Goal: Information Seeking & Learning: Check status

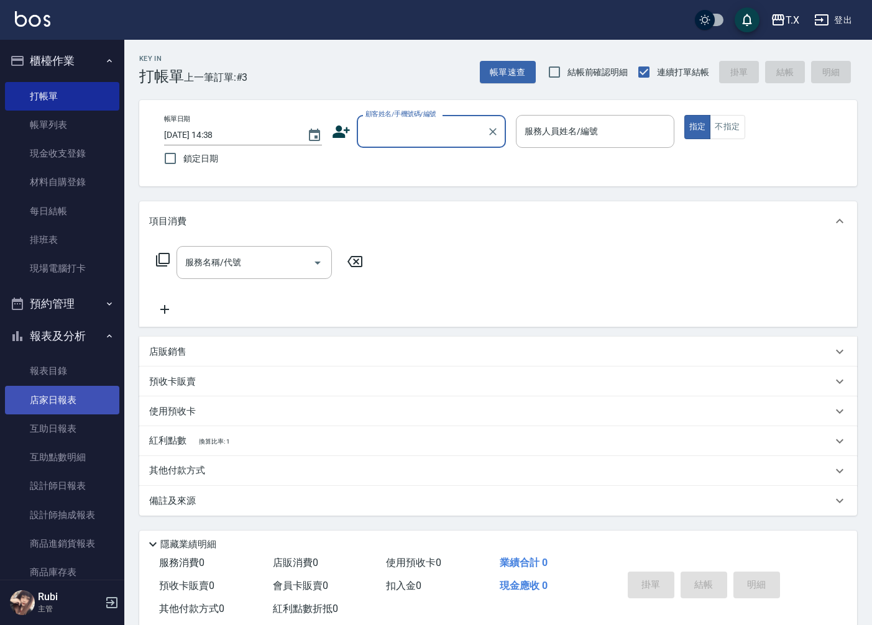
scroll to position [28, 0]
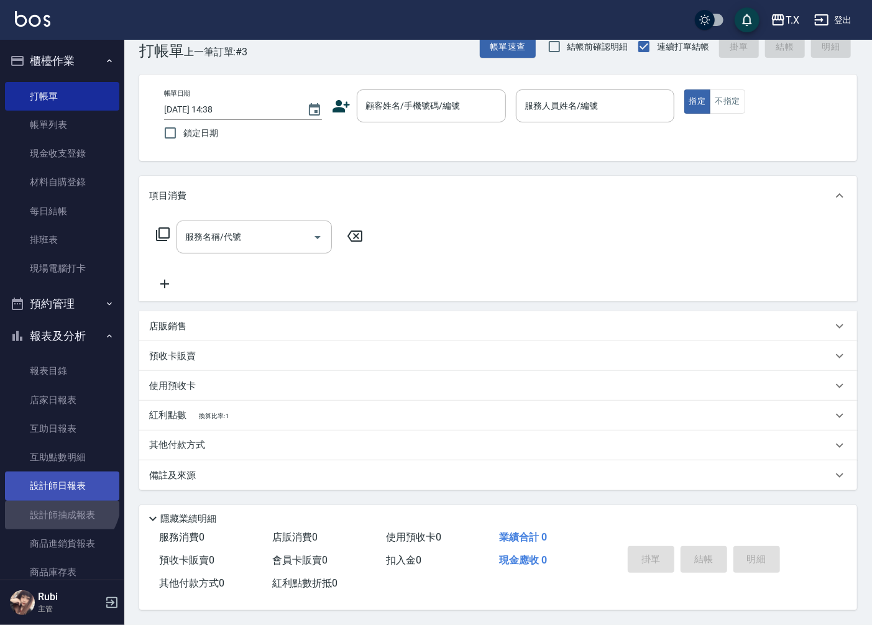
click at [57, 498] on ul "報表目錄 店家日報表 互助日報表 互助點數明細 設計師日報表 設計師抽成報表 商品進銷貨報表 商品庫存表 商品庫存盤點表 店販抽成明細" at bounding box center [62, 501] width 114 height 298
click at [63, 487] on link "設計師日報表" at bounding box center [62, 486] width 114 height 29
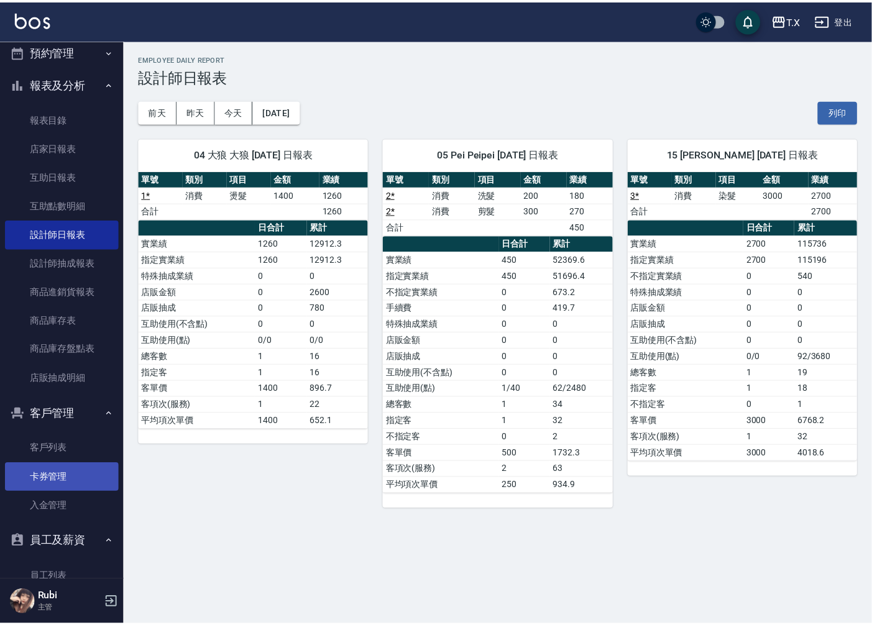
scroll to position [276, 0]
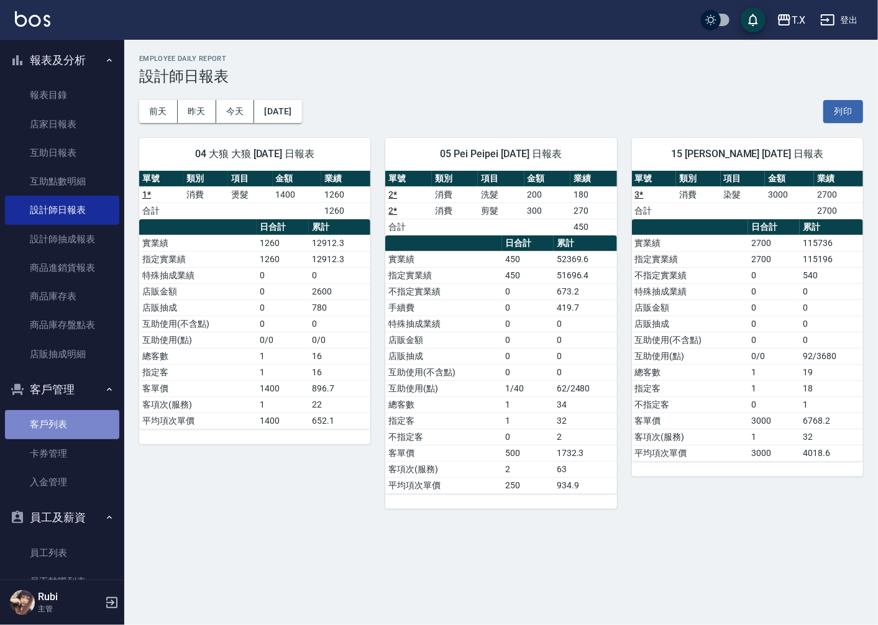
click at [66, 420] on link "客戶列表" at bounding box center [62, 424] width 114 height 29
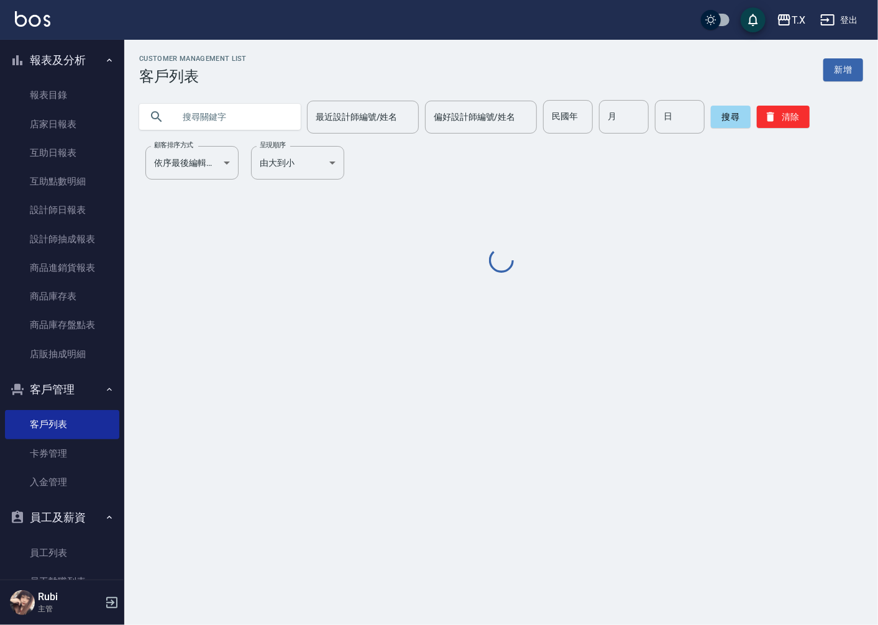
click at [244, 118] on input "text" at bounding box center [232, 117] width 117 height 34
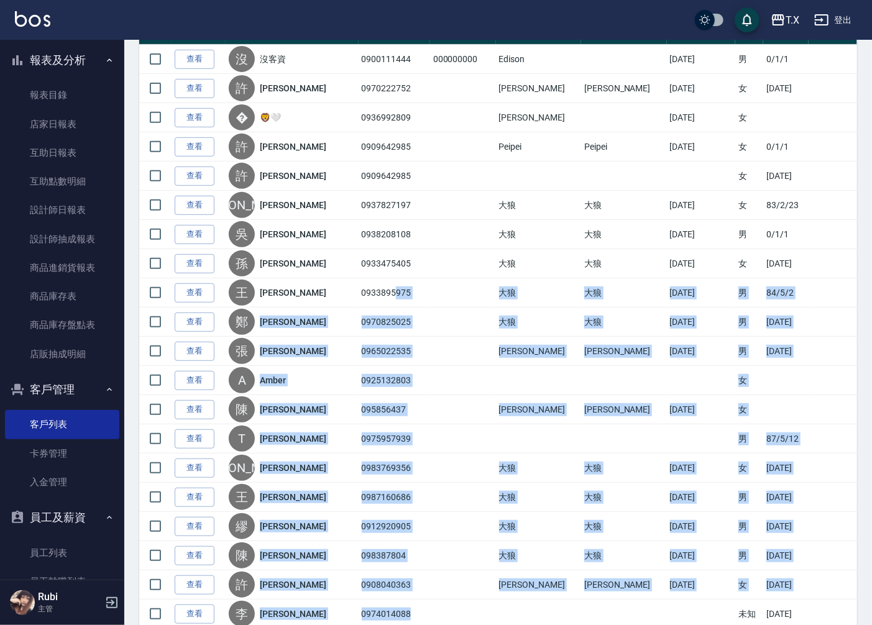
drag, startPoint x: 362, startPoint y: 518, endPoint x: 545, endPoint y: 655, distance: 228.6
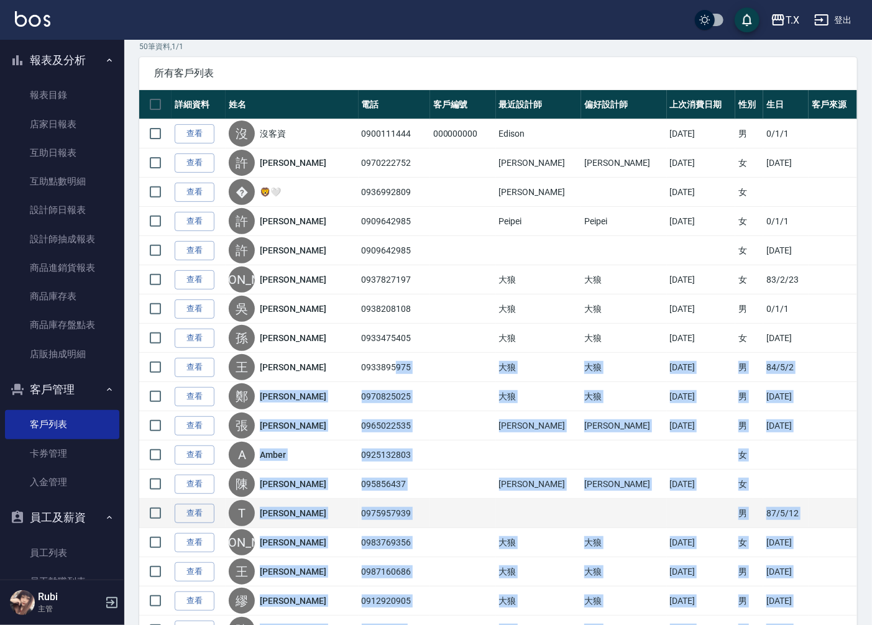
click at [622, 523] on td at bounding box center [624, 513] width 86 height 29
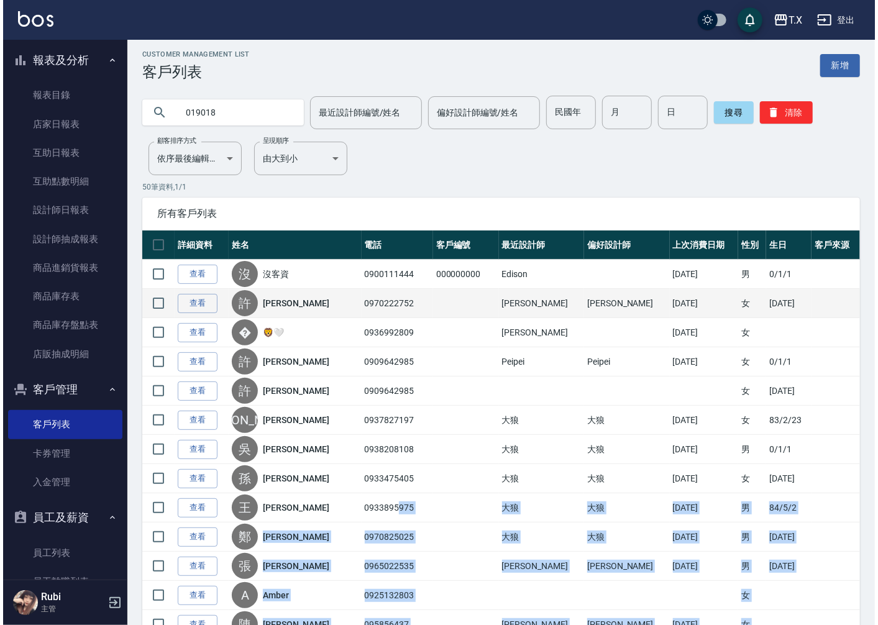
scroll to position [0, 0]
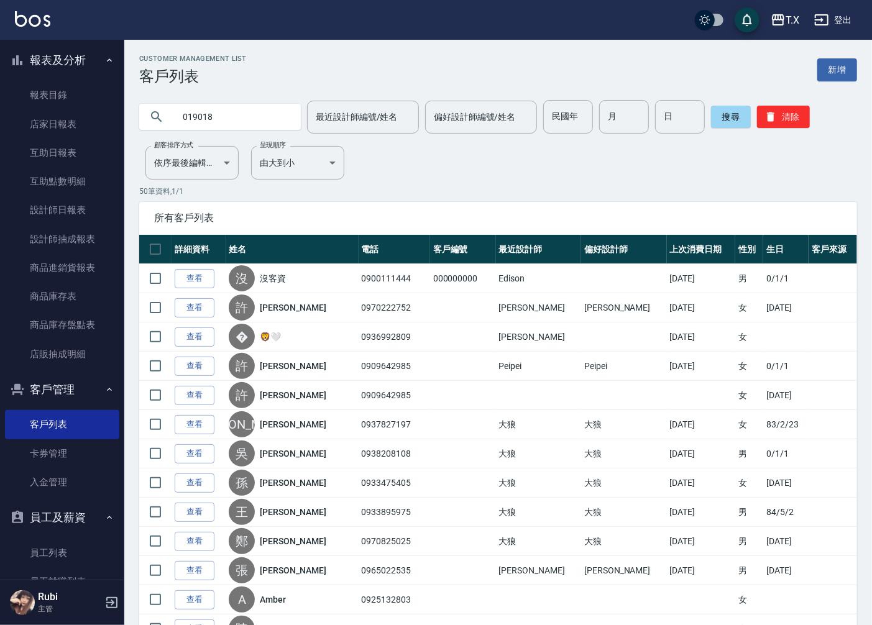
click at [240, 125] on input "019018" at bounding box center [232, 117] width 117 height 34
drag, startPoint x: 234, startPoint y: 123, endPoint x: 174, endPoint y: 135, distance: 61.4
click at [224, 120] on input "0" at bounding box center [232, 117] width 117 height 34
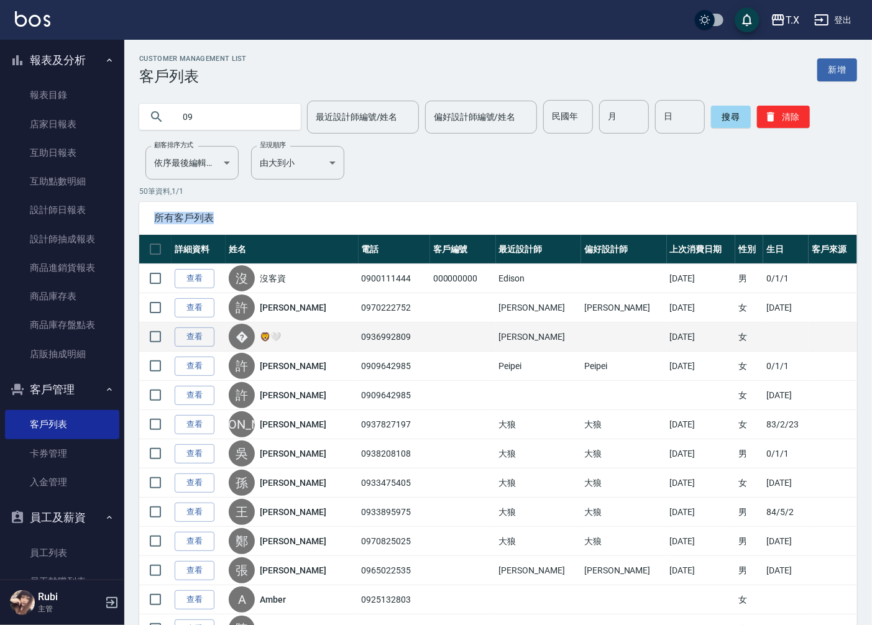
drag, startPoint x: 355, startPoint y: 206, endPoint x: 524, endPoint y: 339, distance: 215.5
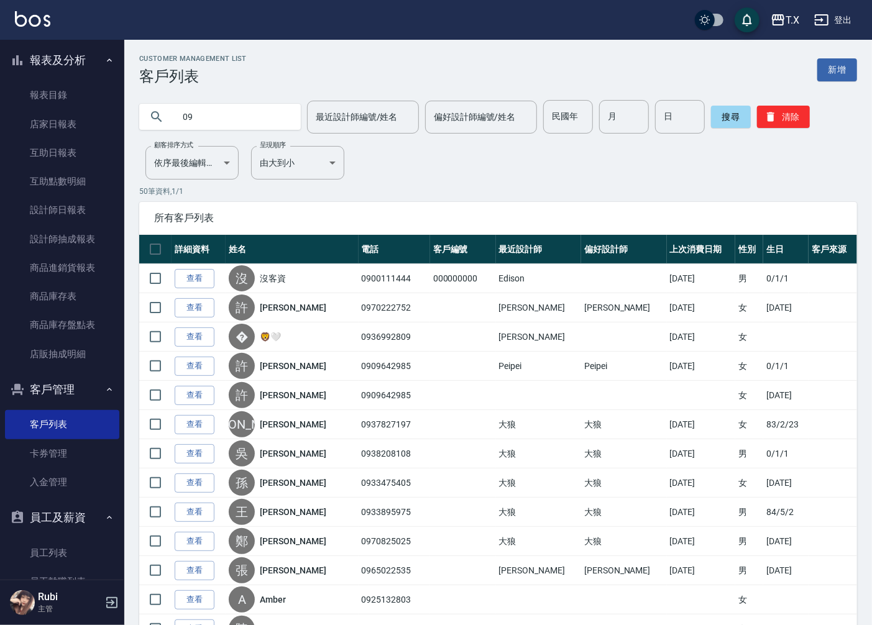
click at [234, 125] on input "09" at bounding box center [232, 117] width 117 height 34
type input "0908040363"
click at [733, 125] on button "搜尋" at bounding box center [731, 117] width 40 height 22
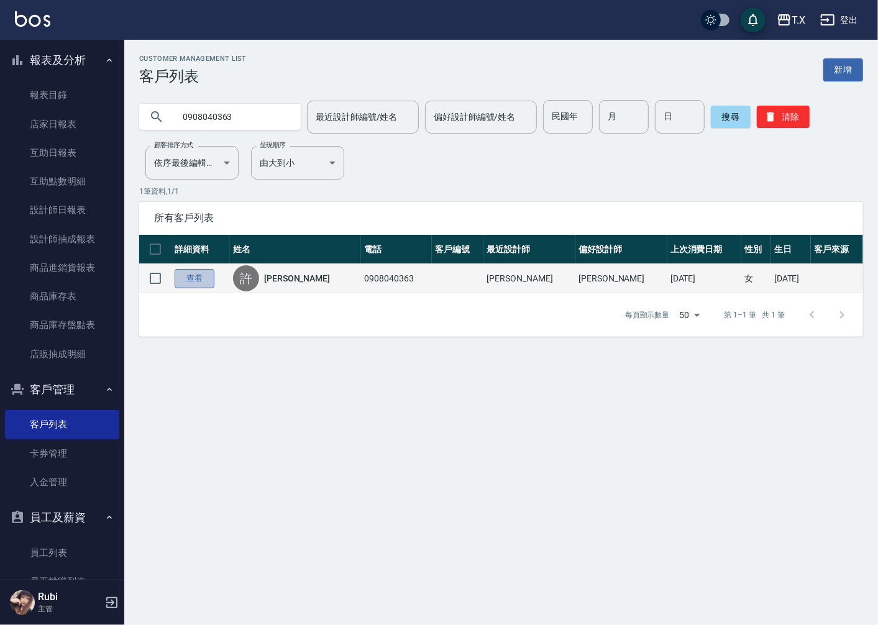
click at [191, 276] on link "查看" at bounding box center [195, 278] width 40 height 19
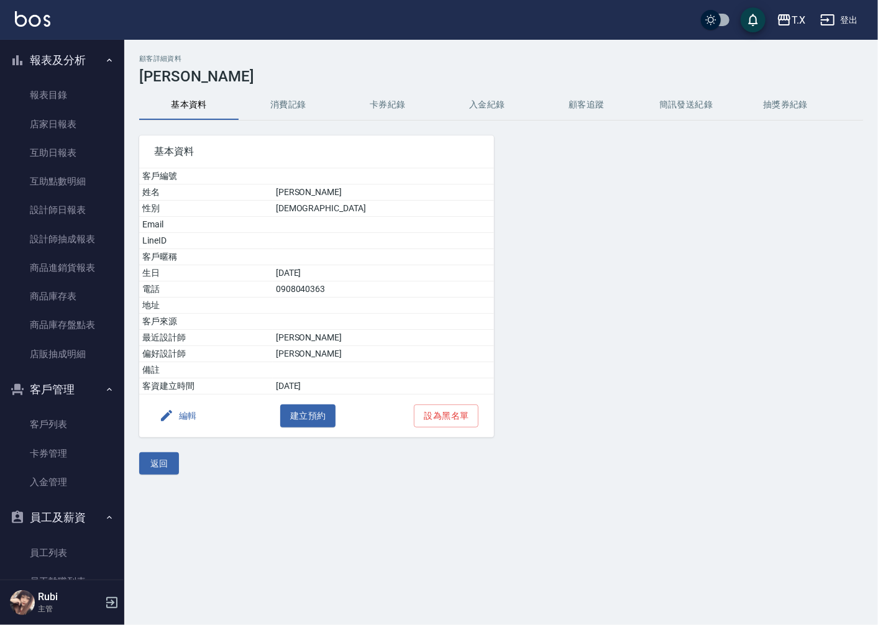
click at [288, 112] on button "消費記錄" at bounding box center [288, 105] width 99 height 30
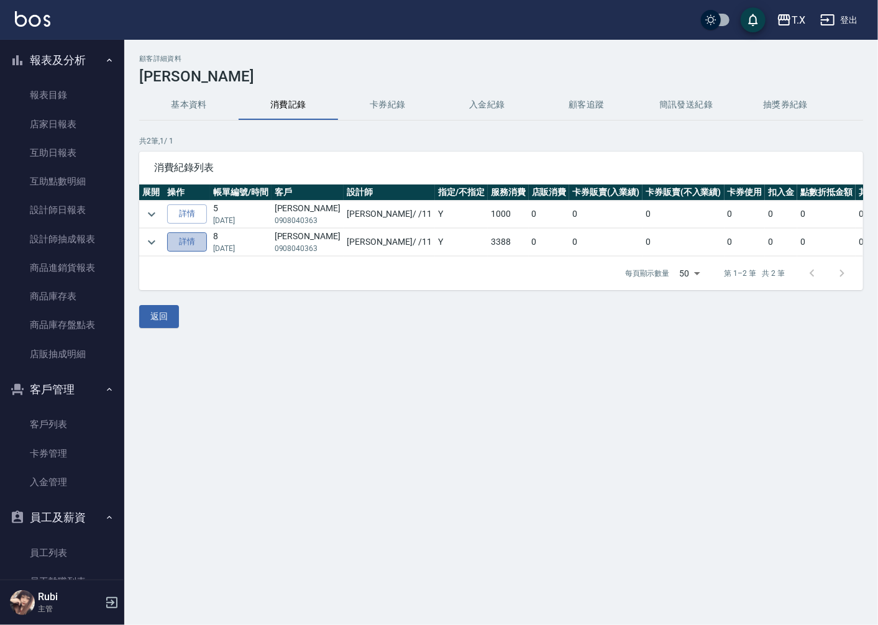
click at [181, 240] on link "詳情" at bounding box center [187, 241] width 40 height 19
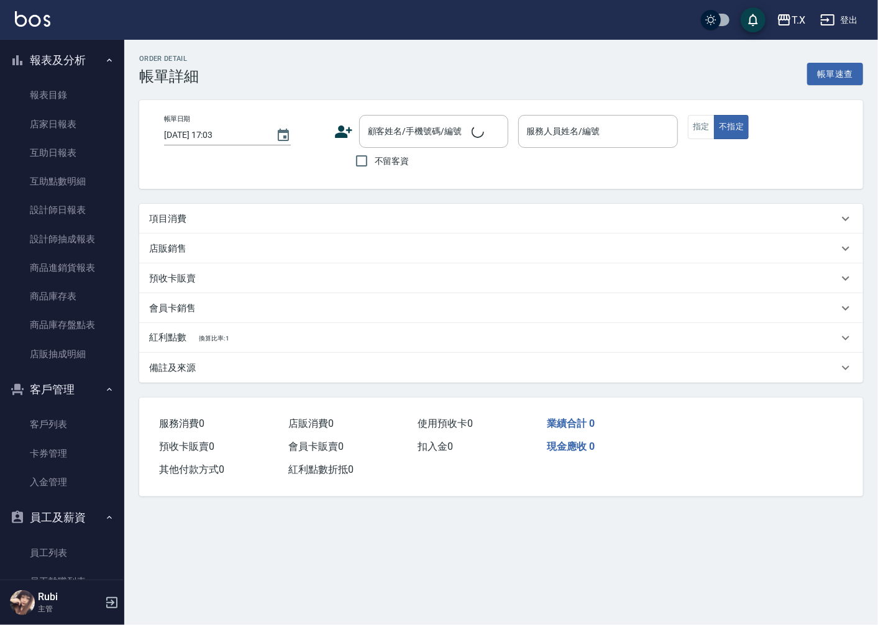
type input "[DATE] 20:03"
type input "Lena-11"
type input "330"
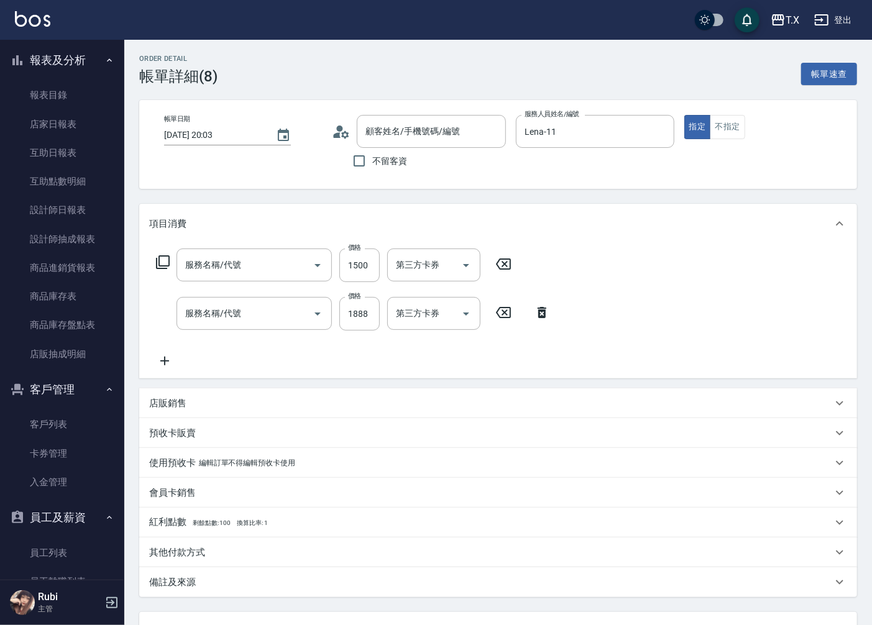
type input "[PERSON_NAME]/0908040363/"
type input "自備護髮(601)"
type input "染髮(501)"
